Goal: Answer question/provide support: Share knowledge or assist other users

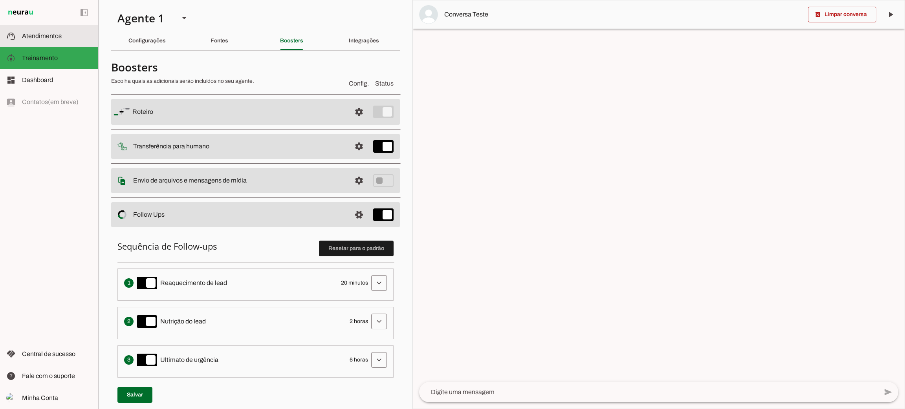
click at [52, 39] on span "Atendimentos" at bounding box center [42, 36] width 40 height 7
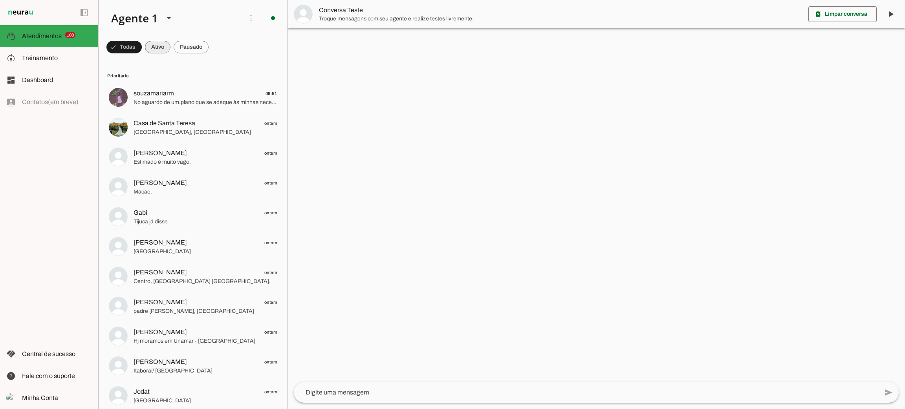
click at [159, 48] on span at bounding box center [158, 47] width 26 height 19
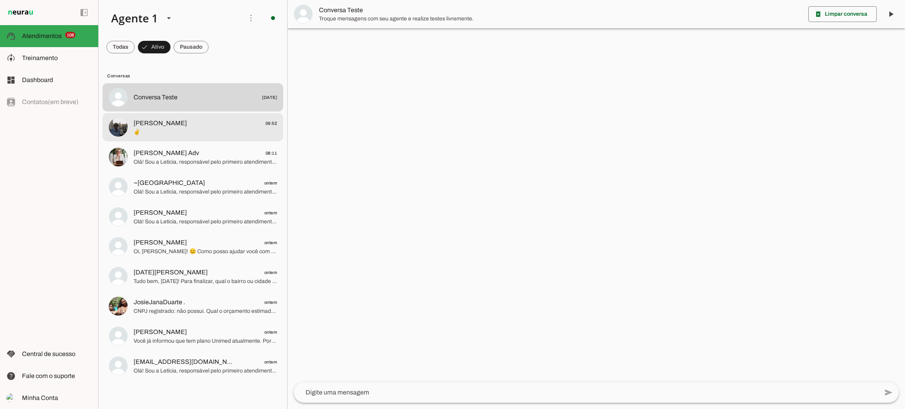
click at [181, 133] on span "✌️" at bounding box center [205, 132] width 143 height 8
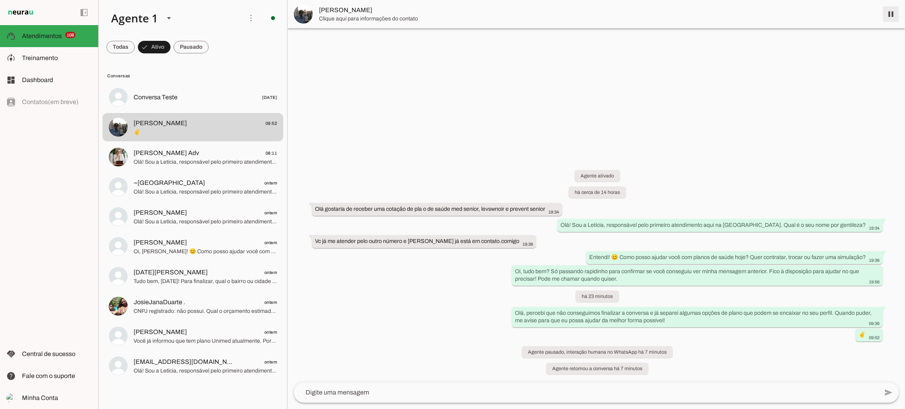
click at [895, 16] on span at bounding box center [890, 14] width 19 height 19
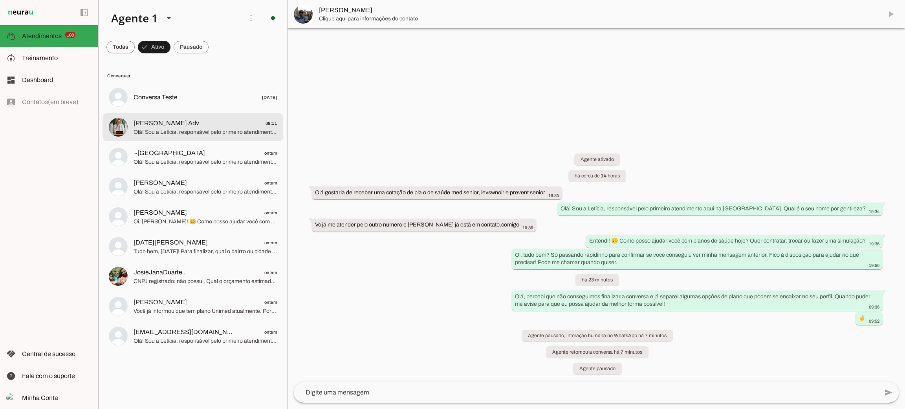
click at [165, 131] on span "Olá! Sou a Letícia, responsável pelo primeiro atendimento aqui na [GEOGRAPHIC_D…" at bounding box center [205, 132] width 143 height 8
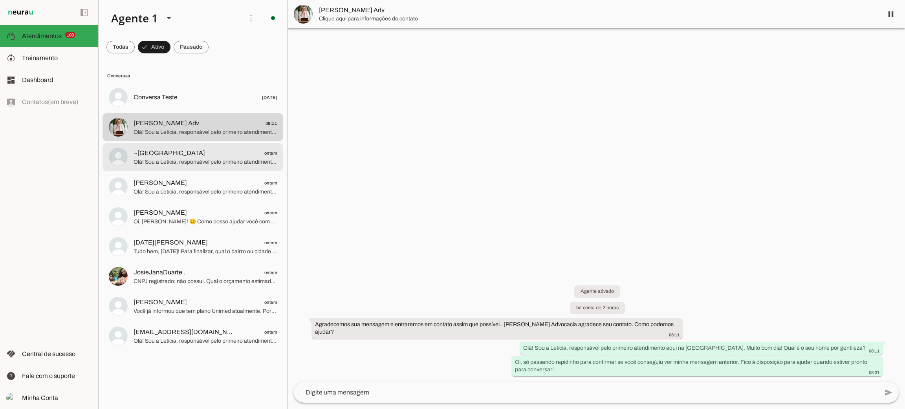
click at [175, 161] on span "Olá! Sou a Letícia, responsável pelo primeiro atendimento aqui na [GEOGRAPHIC_D…" at bounding box center [205, 162] width 143 height 8
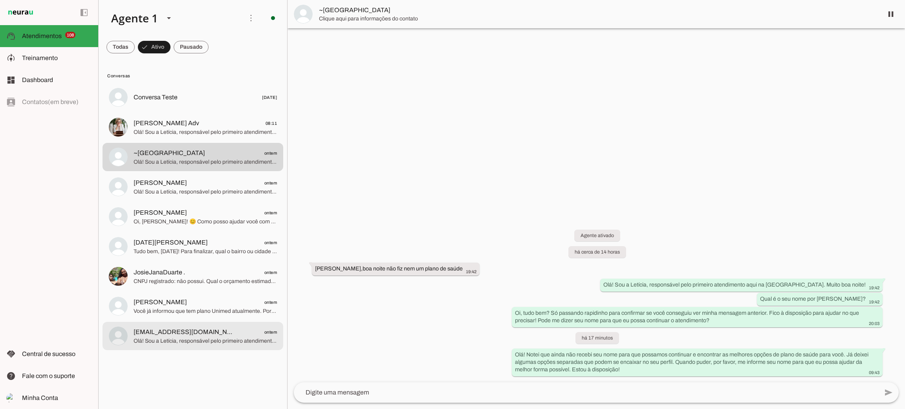
click at [234, 341] on span "Olá! Sou a Letícia, responsável pelo primeiro atendimento aqui na [GEOGRAPHIC_D…" at bounding box center [205, 341] width 143 height 8
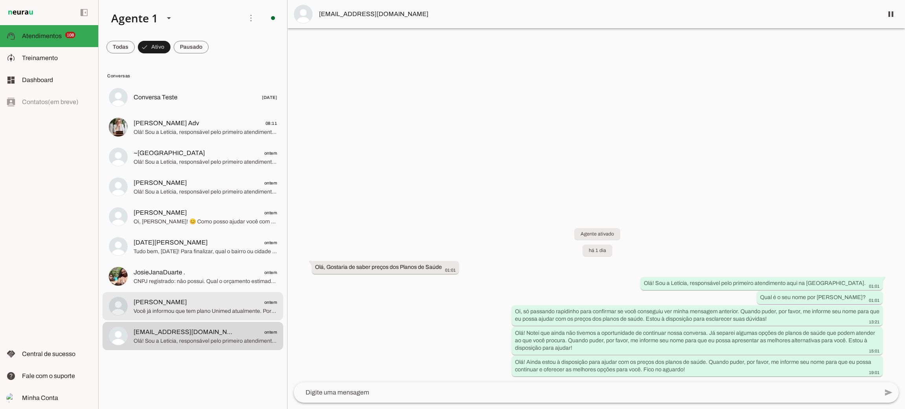
click at [227, 305] on span "[PERSON_NAME] ontem" at bounding box center [205, 303] width 143 height 10
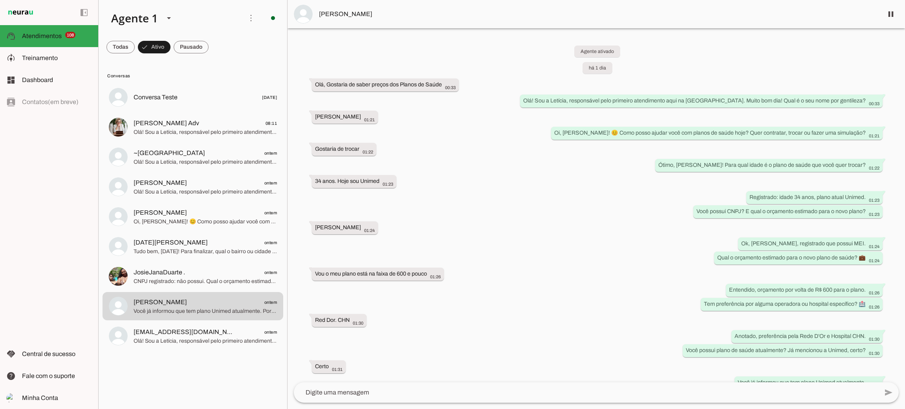
click at [305, 11] on img at bounding box center [303, 14] width 19 height 19
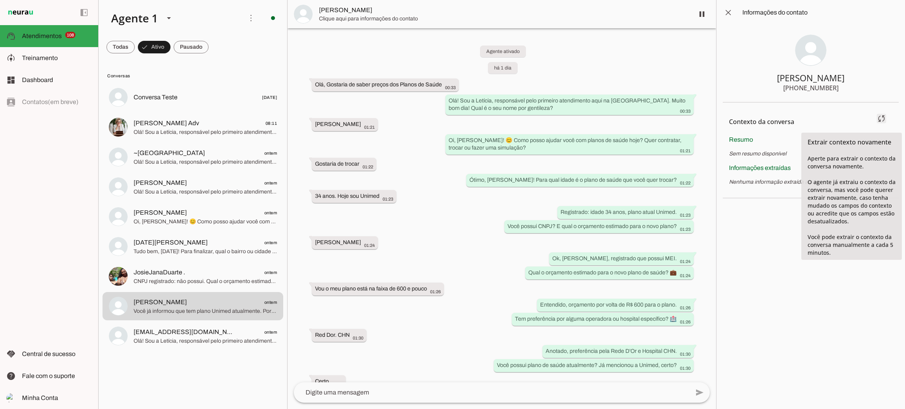
click at [885, 119] on span at bounding box center [881, 118] width 19 height 19
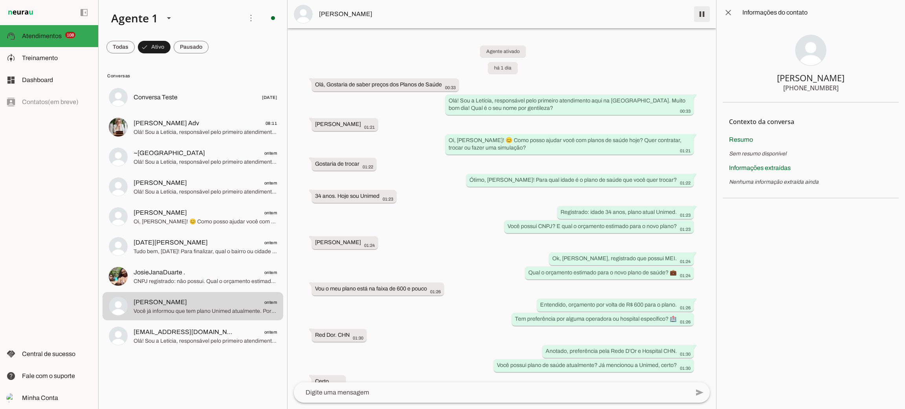
click at [695, 15] on span at bounding box center [701, 14] width 19 height 19
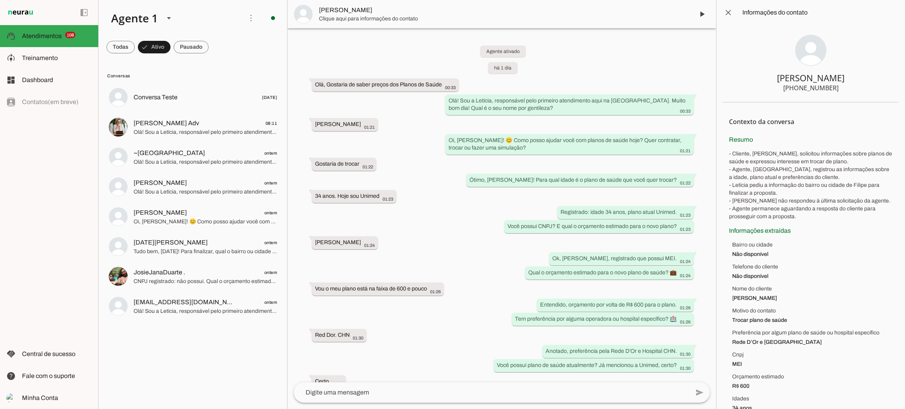
scroll to position [59, 0]
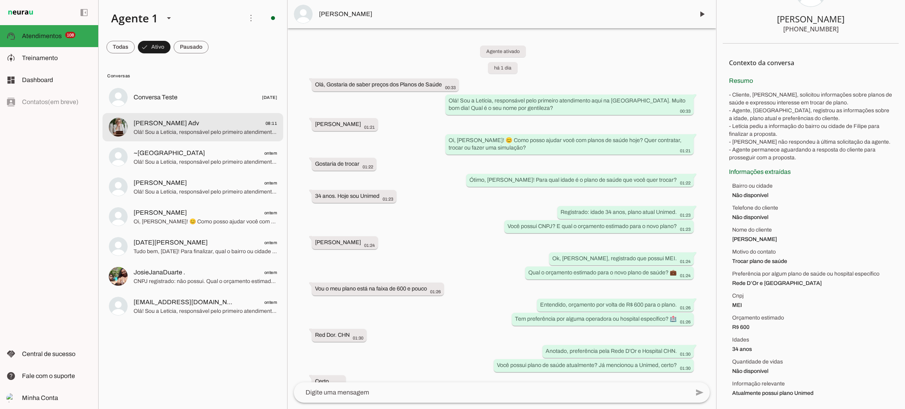
click at [202, 127] on span "[PERSON_NAME] Adv 08:11" at bounding box center [205, 124] width 143 height 10
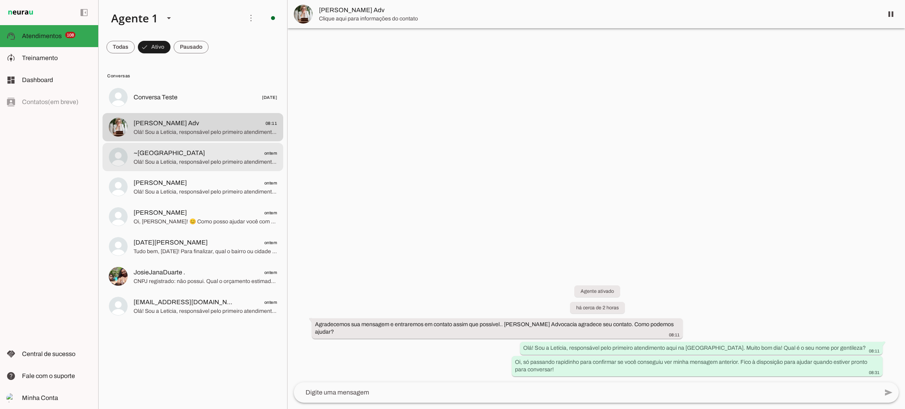
click at [216, 162] on span "Olá! Sou a Letícia, responsável pelo primeiro atendimento aqui na [GEOGRAPHIC_D…" at bounding box center [205, 162] width 143 height 8
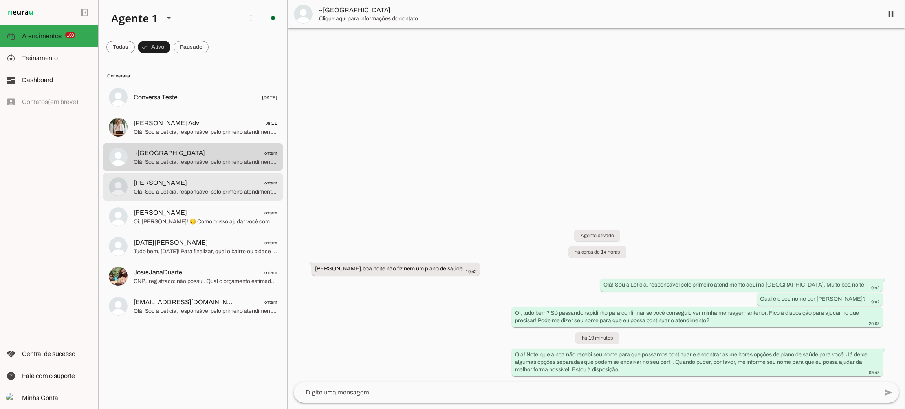
click at [209, 188] on span "Olá! Sou a Letícia, responsável pelo primeiro atendimento aqui na [GEOGRAPHIC_D…" at bounding box center [205, 192] width 143 height 8
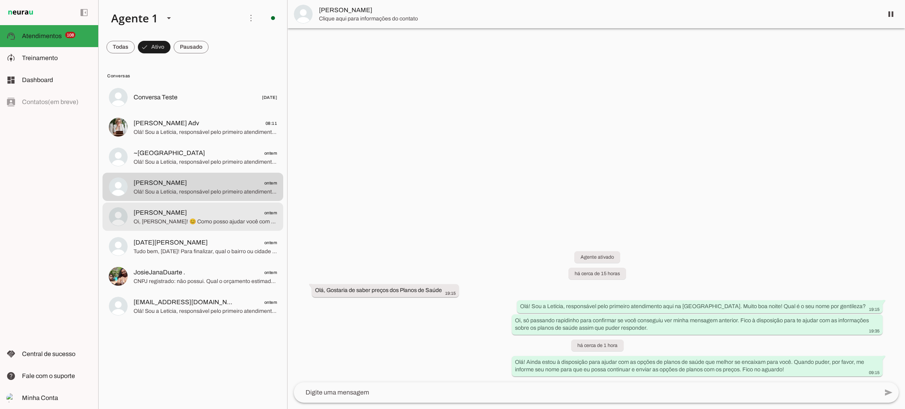
click at [207, 218] on span "Oi, [PERSON_NAME]! 😊 Como posso ajudar você com planos de saúde hoje? Quer cont…" at bounding box center [205, 222] width 143 height 8
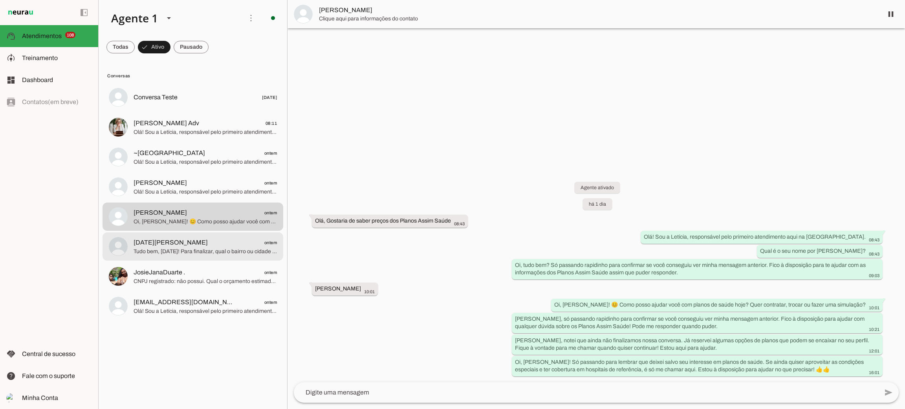
click at [207, 242] on span "[DATE][PERSON_NAME] ontem" at bounding box center [205, 243] width 143 height 10
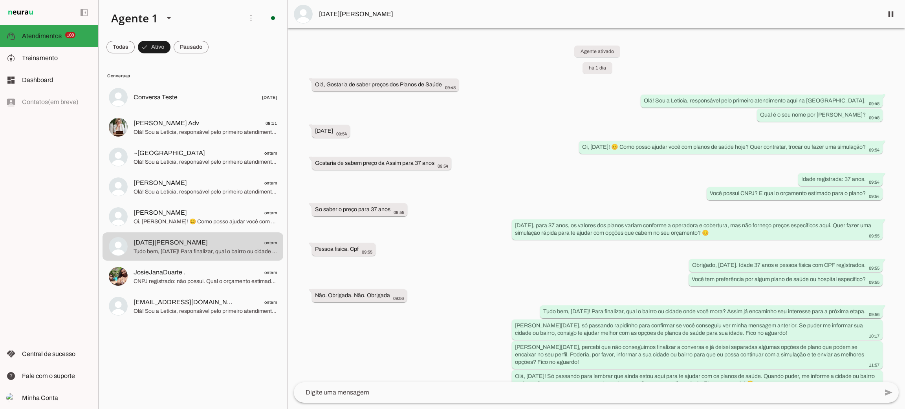
scroll to position [13, 0]
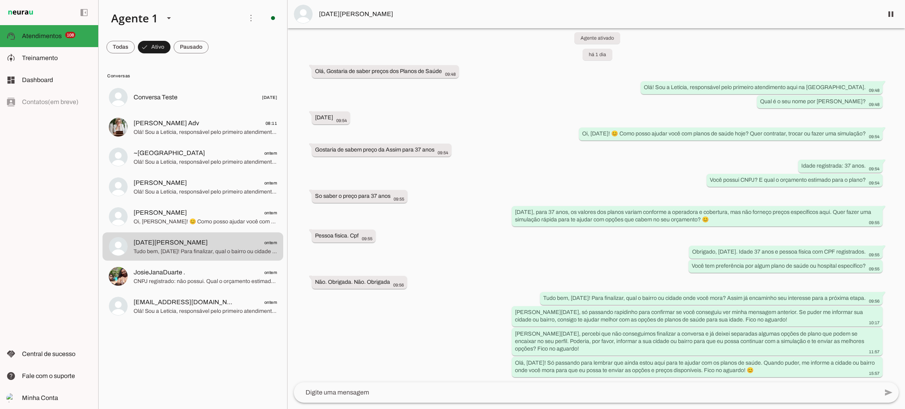
click at [328, 16] on span "[DATE][PERSON_NAME]" at bounding box center [598, 13] width 558 height 9
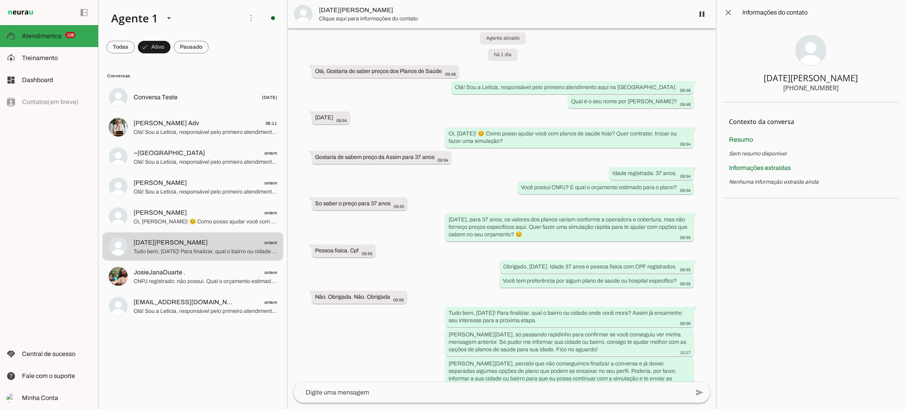
scroll to position [58, 0]
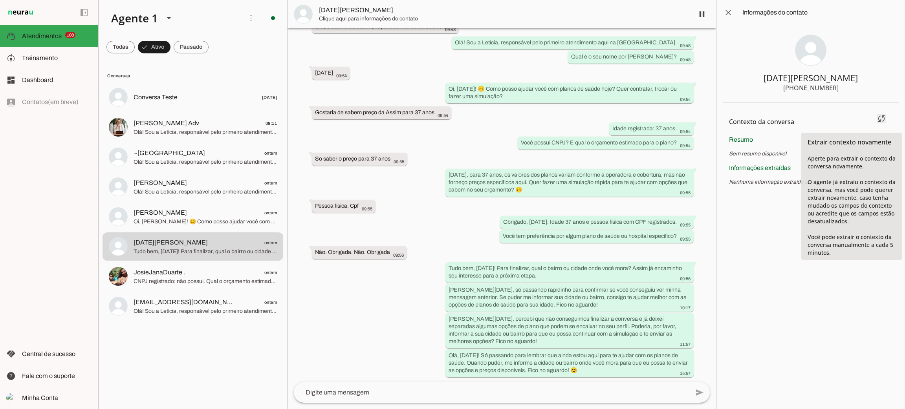
click at [879, 120] on span at bounding box center [881, 118] width 19 height 19
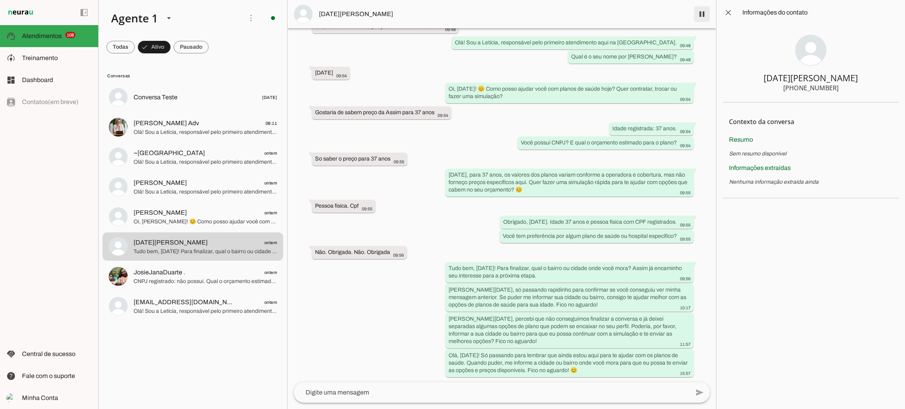
click at [696, 13] on span at bounding box center [701, 14] width 19 height 19
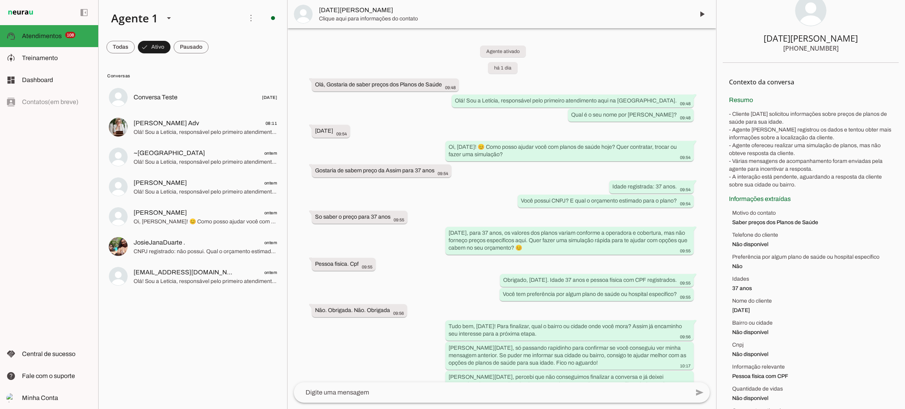
scroll to position [67, 0]
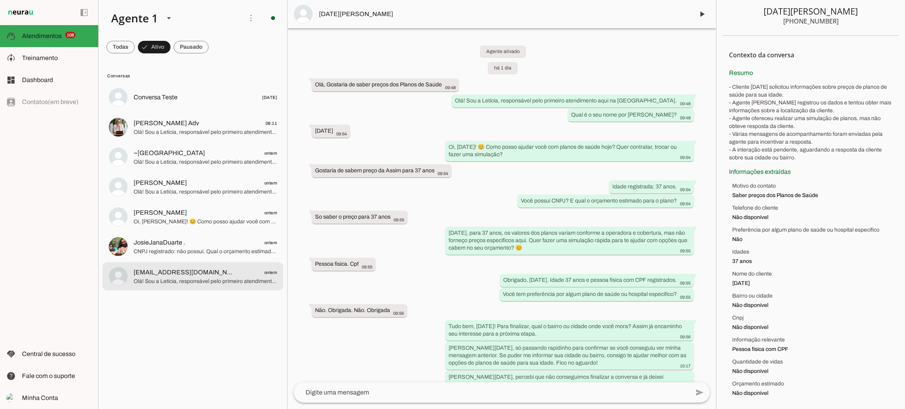
click at [162, 283] on span "Olá! Sou a Letícia, responsável pelo primeiro atendimento aqui na [GEOGRAPHIC_D…" at bounding box center [205, 282] width 143 height 8
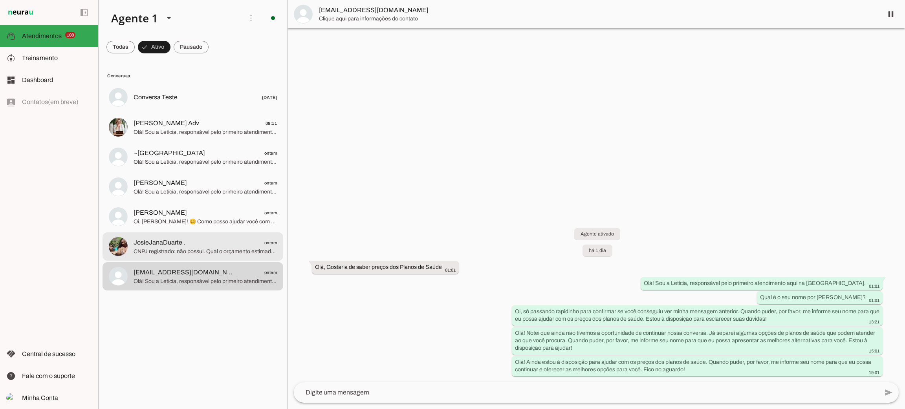
click at [188, 252] on span "CNPJ registrado: não possui. Qual o orçamento estimado para o plano de saúde, […" at bounding box center [205, 252] width 143 height 8
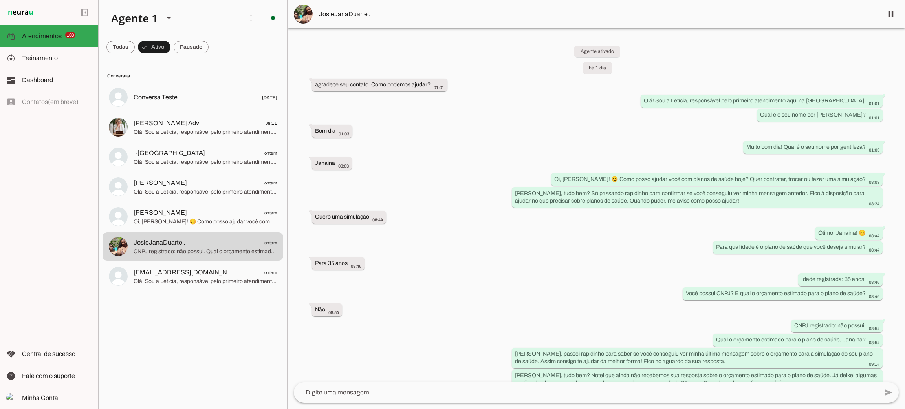
click at [340, 12] on span "JosieJanaDuarte ." at bounding box center [598, 13] width 558 height 9
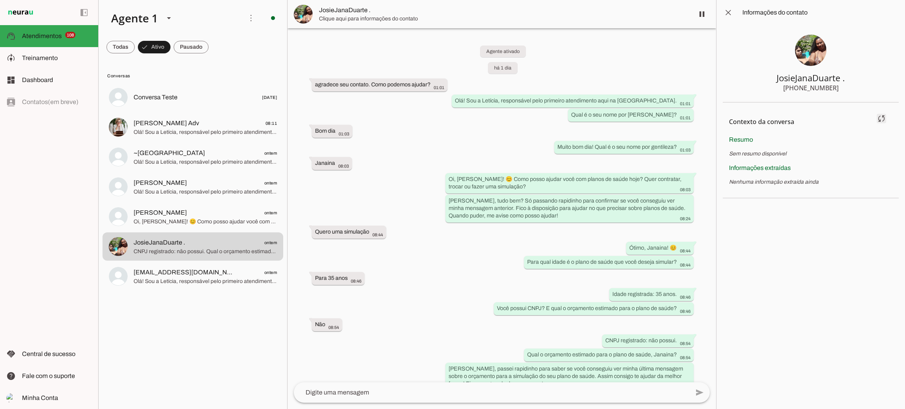
click at [882, 121] on span at bounding box center [881, 118] width 19 height 19
click at [701, 16] on span at bounding box center [701, 14] width 19 height 19
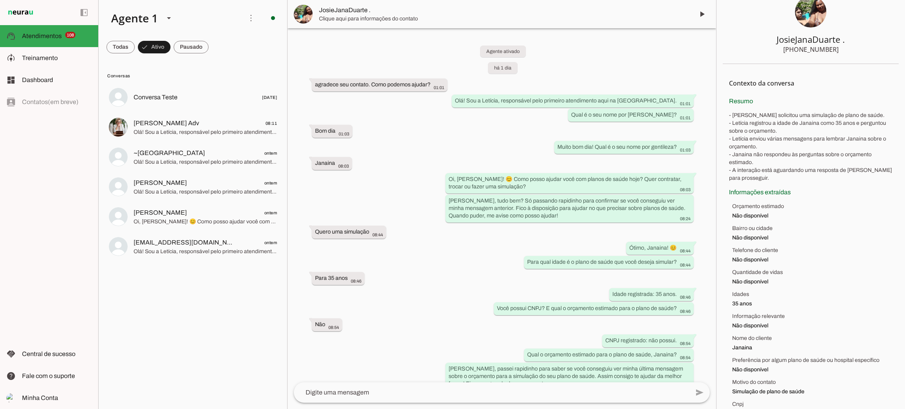
scroll to position [59, 0]
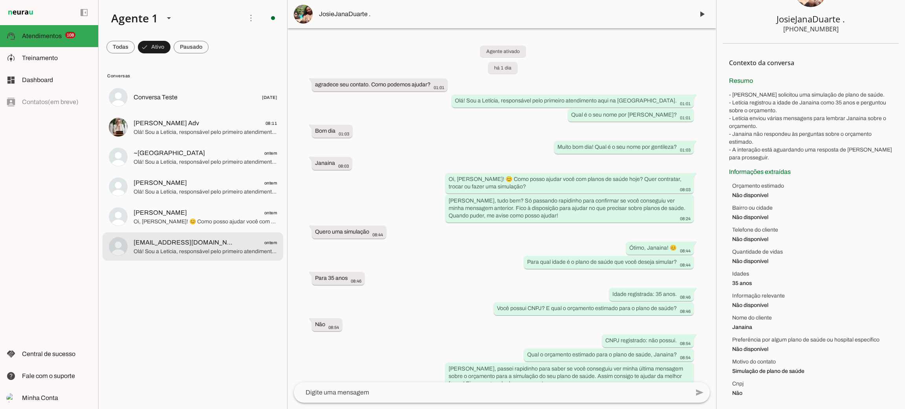
click at [193, 249] on span "Olá! Sou a Letícia, responsável pelo primeiro atendimento aqui na [GEOGRAPHIC_D…" at bounding box center [205, 252] width 143 height 8
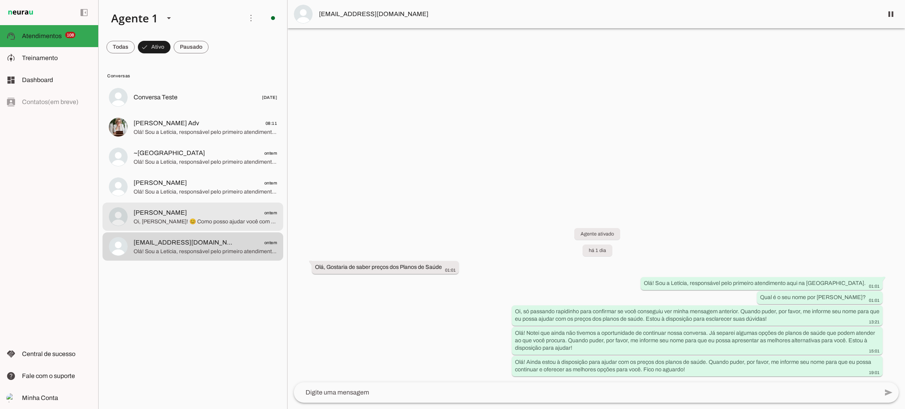
click at [177, 214] on span "[PERSON_NAME] ontem" at bounding box center [205, 213] width 143 height 10
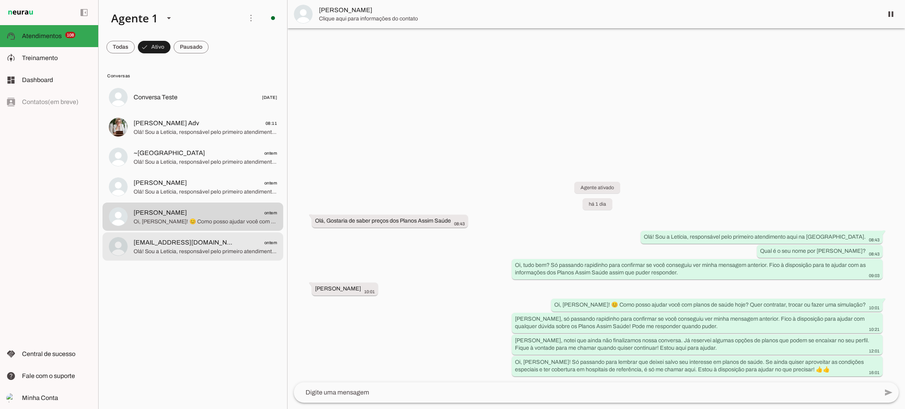
click at [192, 242] on span "[EMAIL_ADDRESS][DOMAIN_NAME]" at bounding box center [185, 242] width 103 height 9
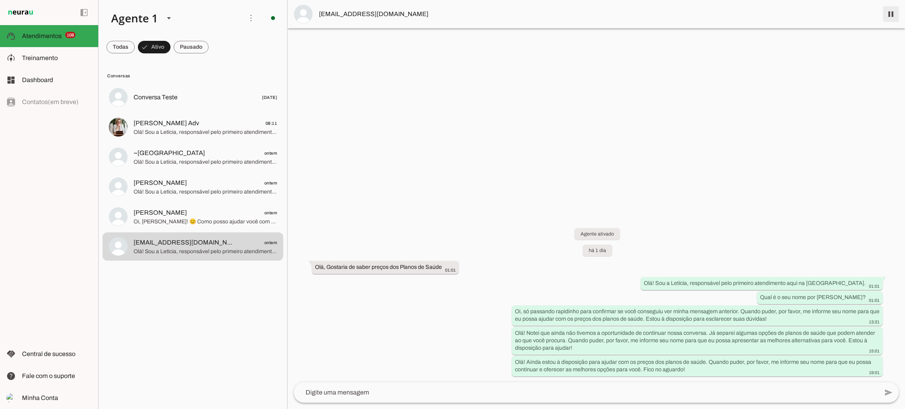
click at [892, 20] on span at bounding box center [890, 14] width 19 height 19
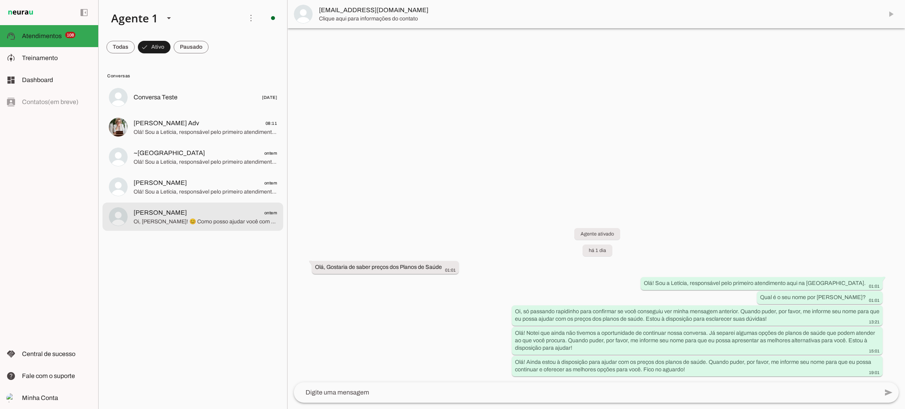
click at [222, 219] on span "Oi, [PERSON_NAME]! 😊 Como posso ajudar você com planos de saúde hoje? Quer cont…" at bounding box center [205, 222] width 143 height 8
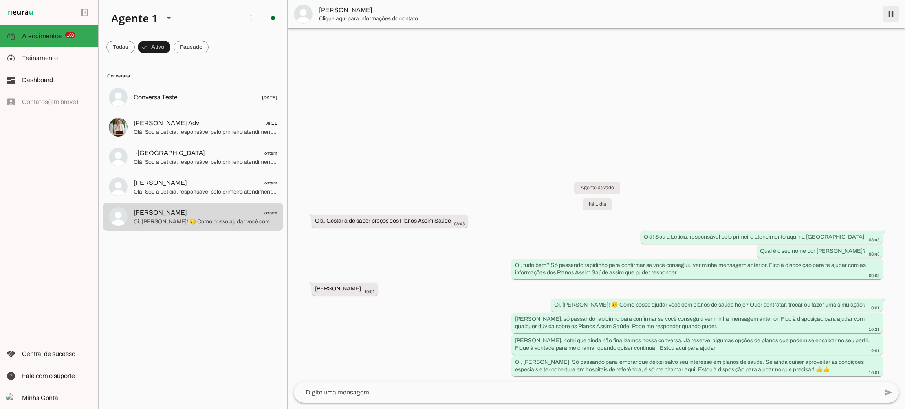
click at [895, 16] on span at bounding box center [890, 14] width 19 height 19
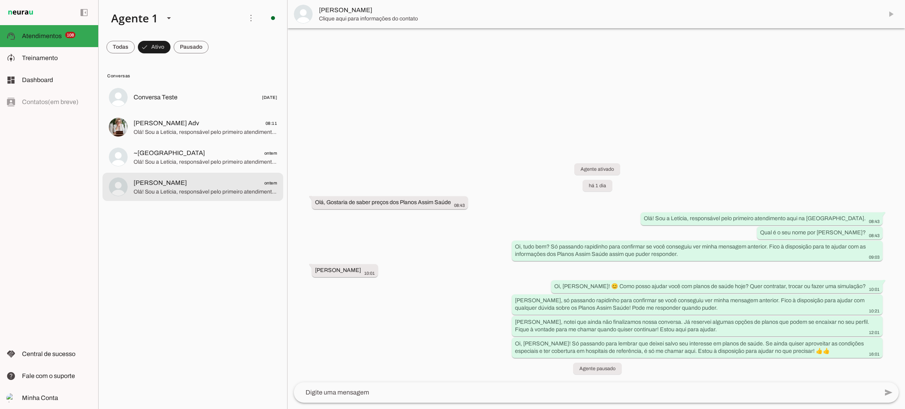
click at [195, 185] on span "[PERSON_NAME] ontem" at bounding box center [205, 183] width 143 height 10
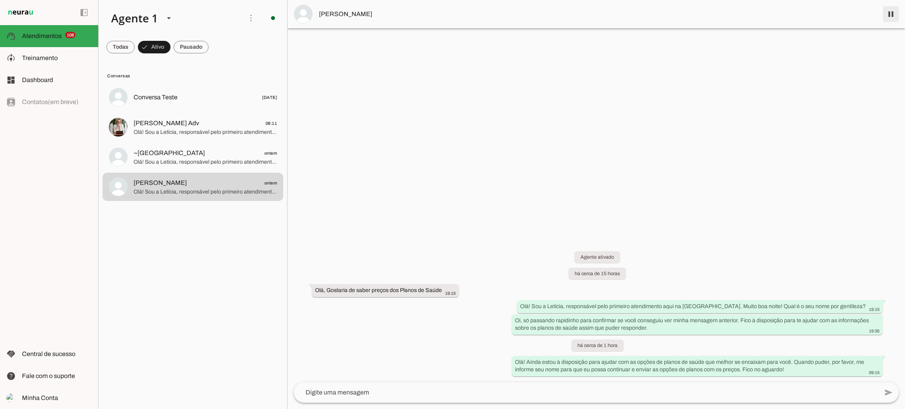
click at [892, 13] on span at bounding box center [890, 14] width 19 height 19
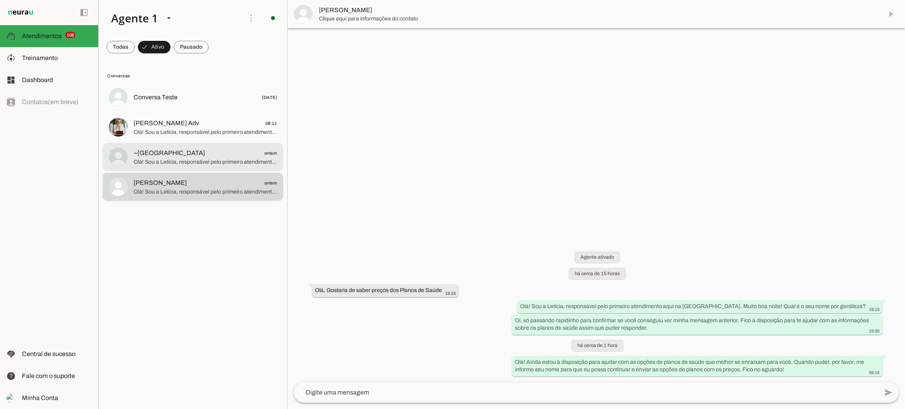
click at [200, 162] on span "Olá! Sou a Letícia, responsável pelo primeiro atendimento aqui na [GEOGRAPHIC_D…" at bounding box center [205, 162] width 143 height 8
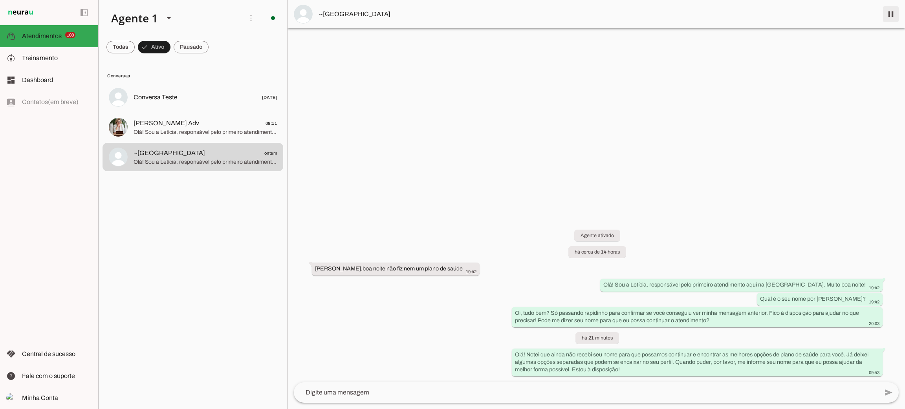
click at [890, 18] on span at bounding box center [890, 14] width 19 height 19
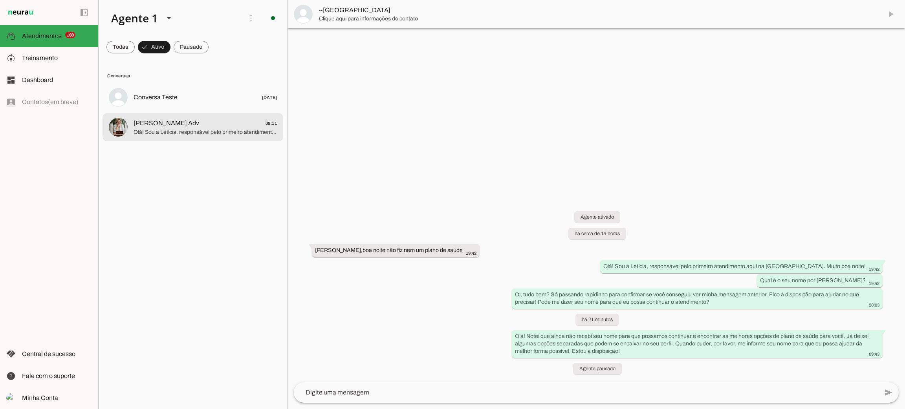
click at [211, 139] on md-item "[PERSON_NAME] Adv 08:11 Olá! Sou a Letícia, responsável pelo primeiro atendimen…" at bounding box center [193, 127] width 181 height 28
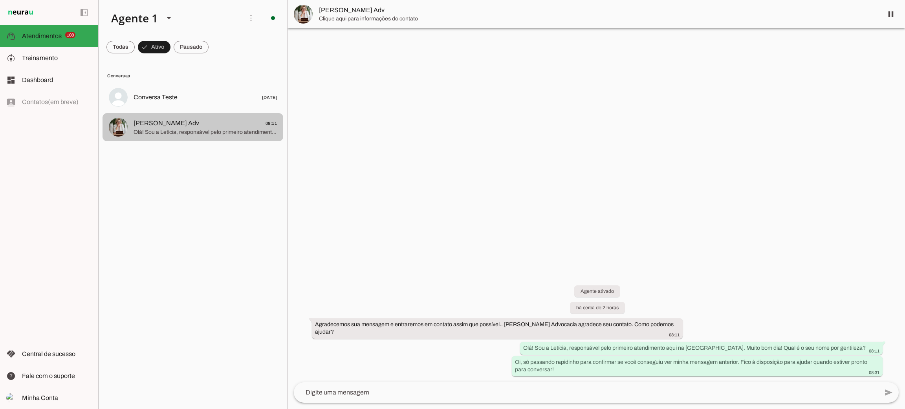
click at [215, 131] on span "Olá! Sou a Letícia, responsável pelo primeiro atendimento aqui na [GEOGRAPHIC_D…" at bounding box center [205, 132] width 143 height 8
click at [890, 13] on span at bounding box center [890, 14] width 19 height 19
click at [213, 128] on span "Olá! Sou a Letícia, responsável pelo primeiro atendimento aqui na [GEOGRAPHIC_D…" at bounding box center [205, 132] width 143 height 8
click at [890, 12] on md-item "[PERSON_NAME] Adv" at bounding box center [596, 14] width 617 height 28
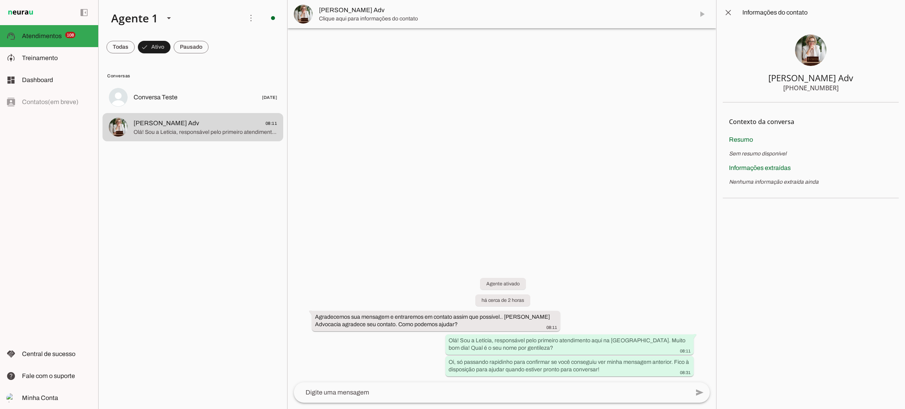
click at [698, 15] on md-item "[PERSON_NAME] Adv" at bounding box center [502, 14] width 429 height 28
click at [198, 51] on span at bounding box center [191, 47] width 35 height 19
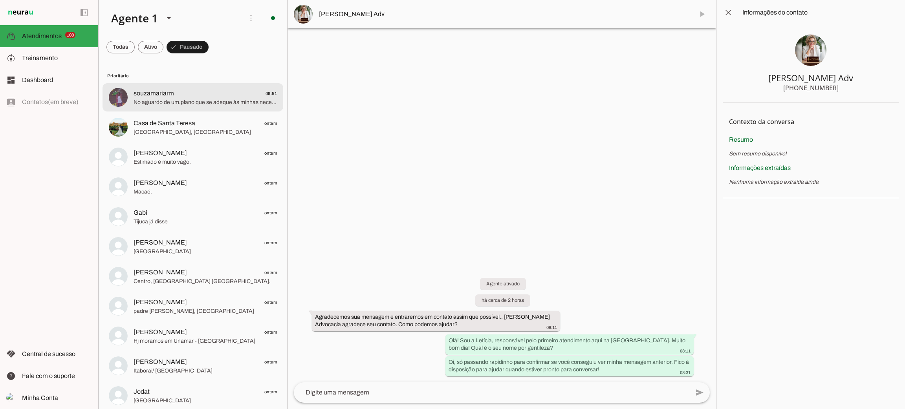
click at [174, 105] on span "No aguardo de um.plano que se adeque às minhas necessidades." at bounding box center [205, 103] width 143 height 8
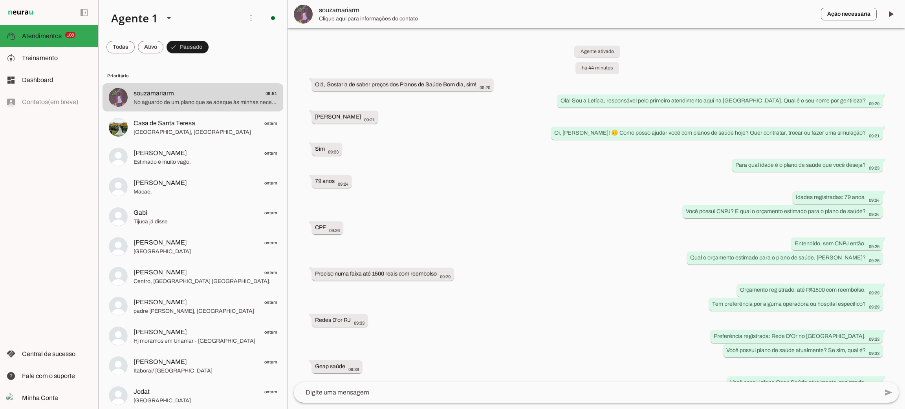
scroll to position [107, 0]
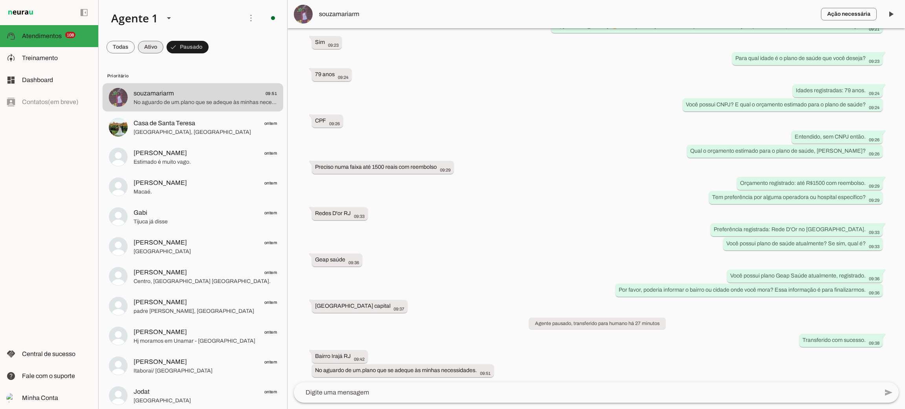
click at [158, 50] on span at bounding box center [151, 47] width 26 height 19
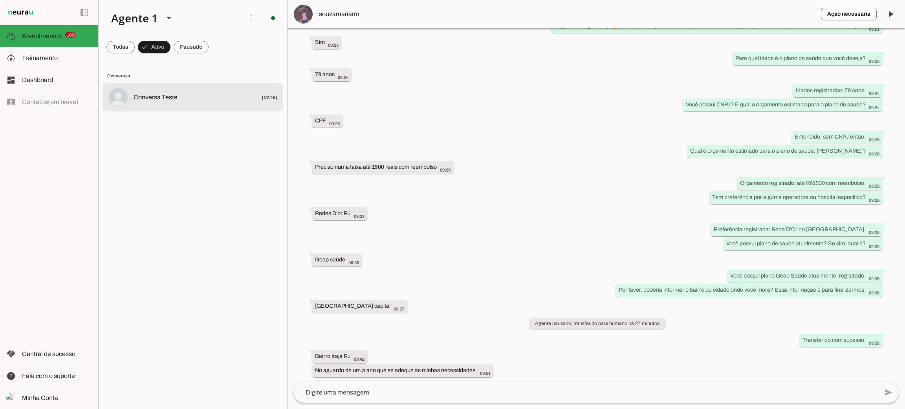
click at [168, 105] on md-item "Conversa Teste [DATE]" at bounding box center [193, 97] width 181 height 28
